Goal: Transaction & Acquisition: Book appointment/travel/reservation

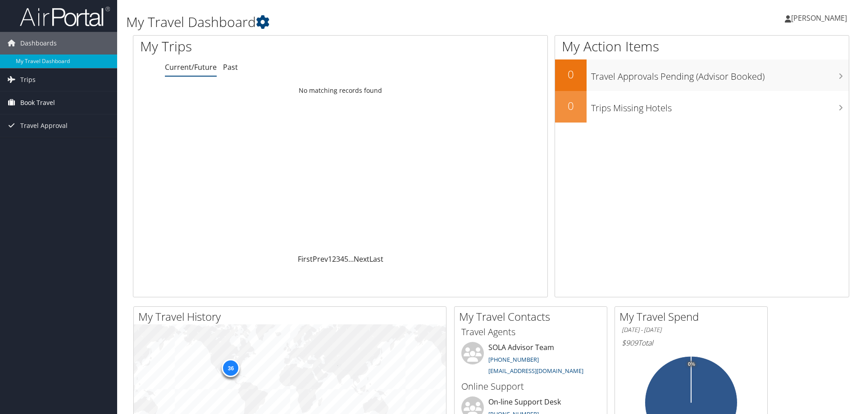
click at [46, 100] on span "Book Travel" at bounding box center [37, 102] width 35 height 23
click at [58, 135] on link "Book/Manage Online Trips" at bounding box center [58, 134] width 117 height 14
click at [26, 99] on span "Book Travel" at bounding box center [37, 102] width 35 height 23
click at [33, 97] on span "Book Travel" at bounding box center [37, 102] width 35 height 23
click at [33, 74] on span "Trips" at bounding box center [27, 79] width 15 height 23
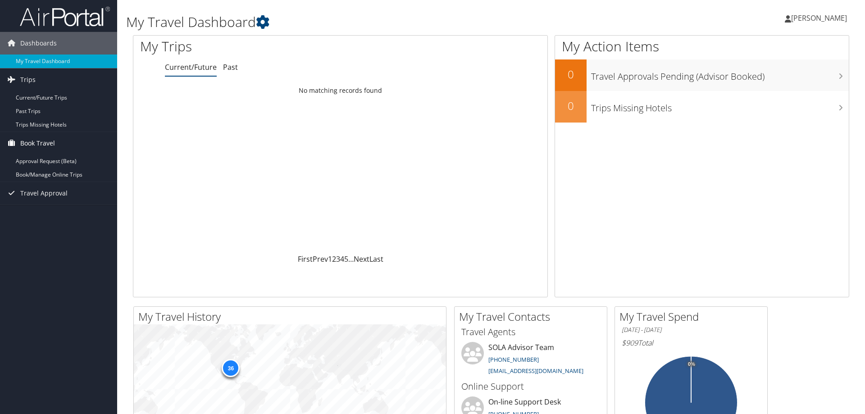
click at [34, 145] on span "Book Travel" at bounding box center [37, 143] width 35 height 23
click at [39, 196] on span "Travel Approval" at bounding box center [43, 193] width 47 height 23
click at [35, 60] on link "My Travel Dashboard" at bounding box center [58, 62] width 117 height 14
